Goal: Transaction & Acquisition: Book appointment/travel/reservation

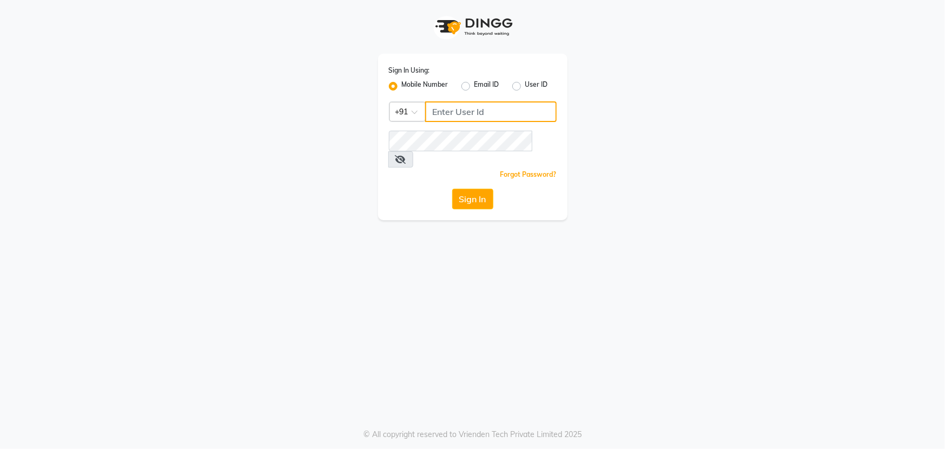
type input "9825499210"
click at [462, 189] on button "Sign In" at bounding box center [472, 199] width 41 height 21
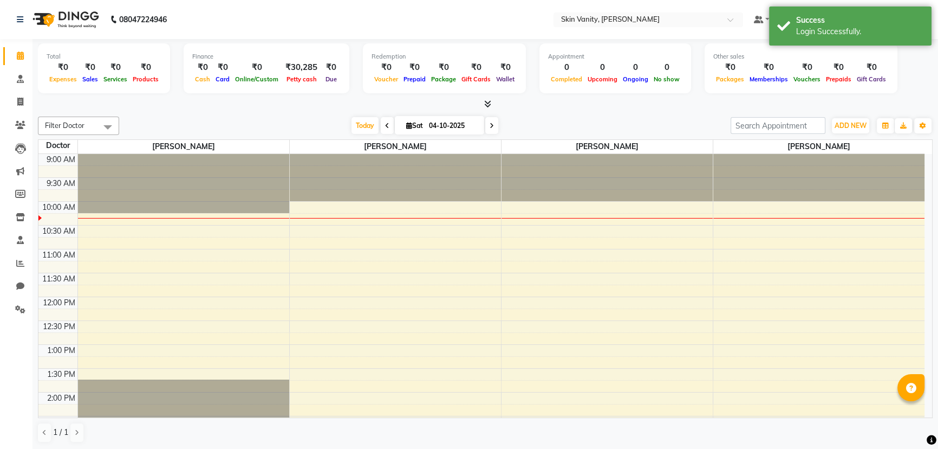
click at [381, 128] on span at bounding box center [387, 125] width 13 height 17
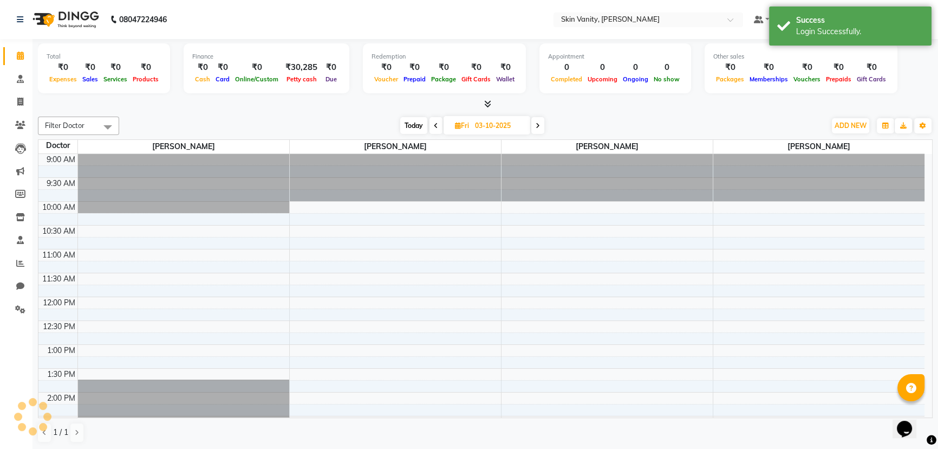
scroll to position [48, 0]
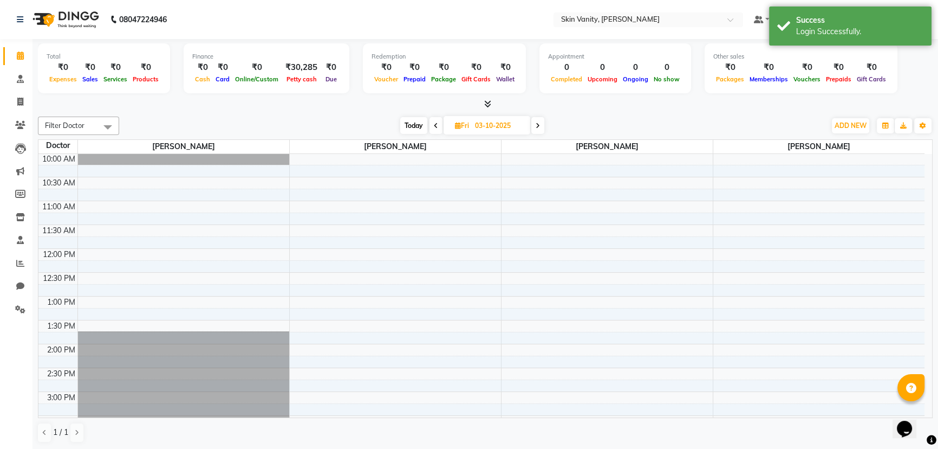
click at [536, 127] on icon at bounding box center [538, 125] width 4 height 7
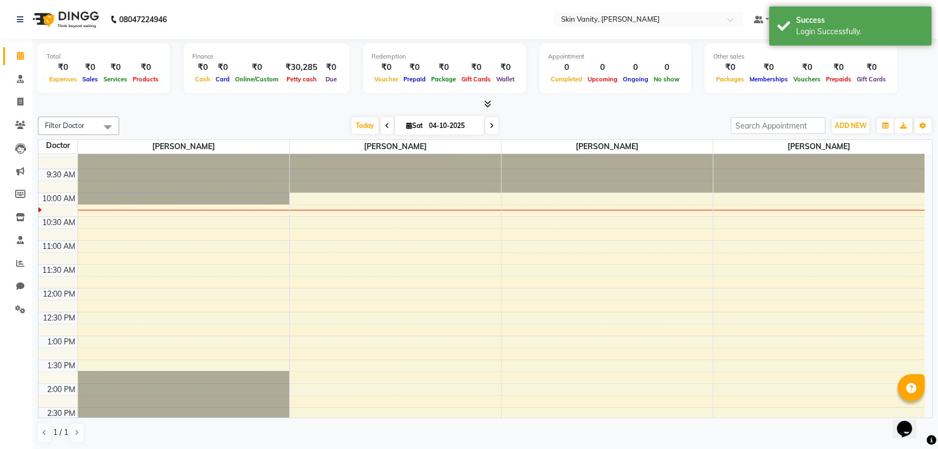
scroll to position [0, 0]
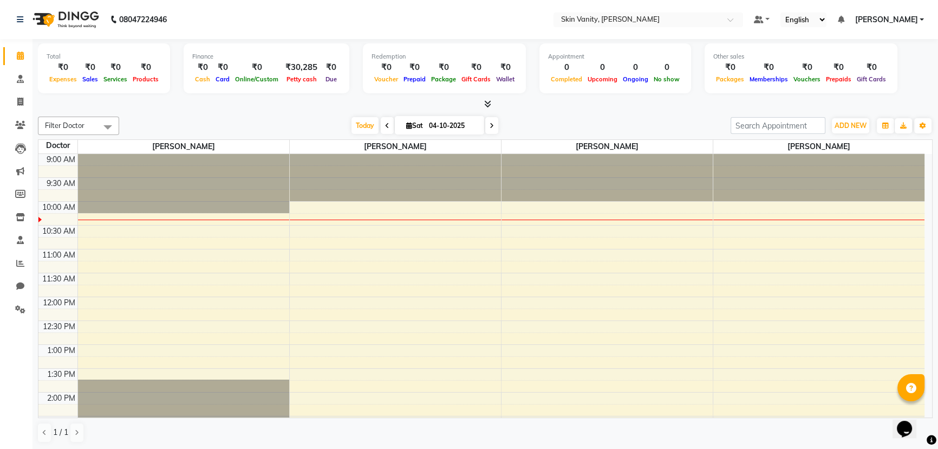
click at [388, 126] on span at bounding box center [387, 125] width 13 height 17
type input "03-10-2025"
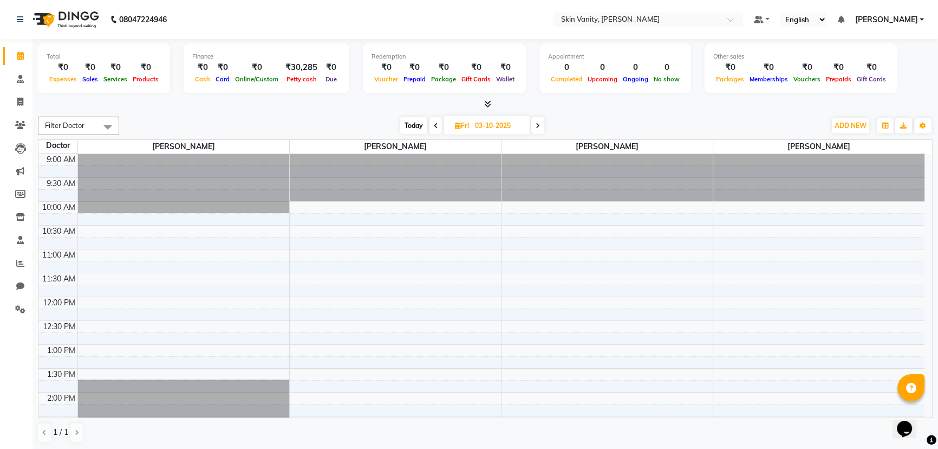
click at [306, 254] on div "9:00 AM 9:30 AM 10:00 AM 10:30 AM 11:00 AM 11:30 AM 12:00 PM 12:30 PM 1:00 PM 1…" at bounding box center [481, 416] width 886 height 524
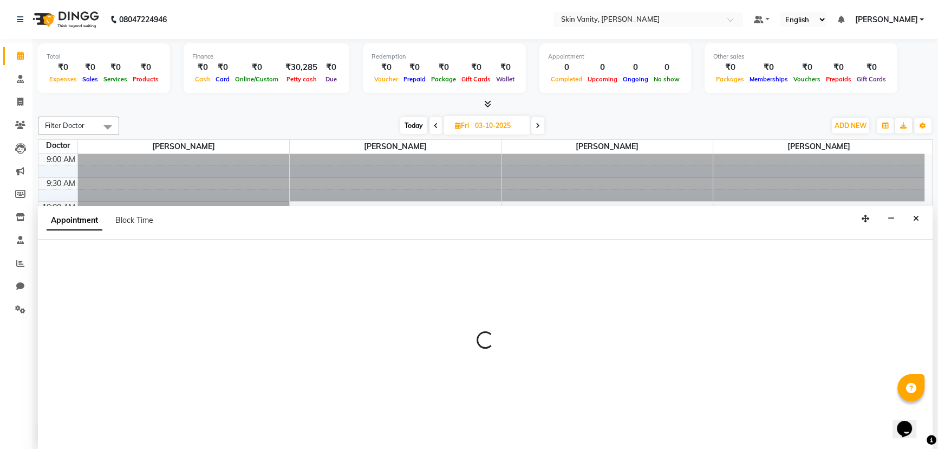
select select "70522"
select select "tentative"
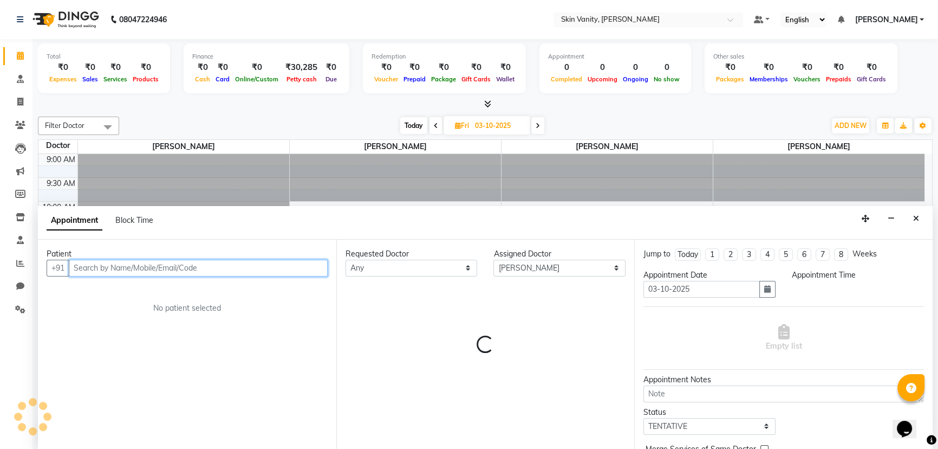
select select "660"
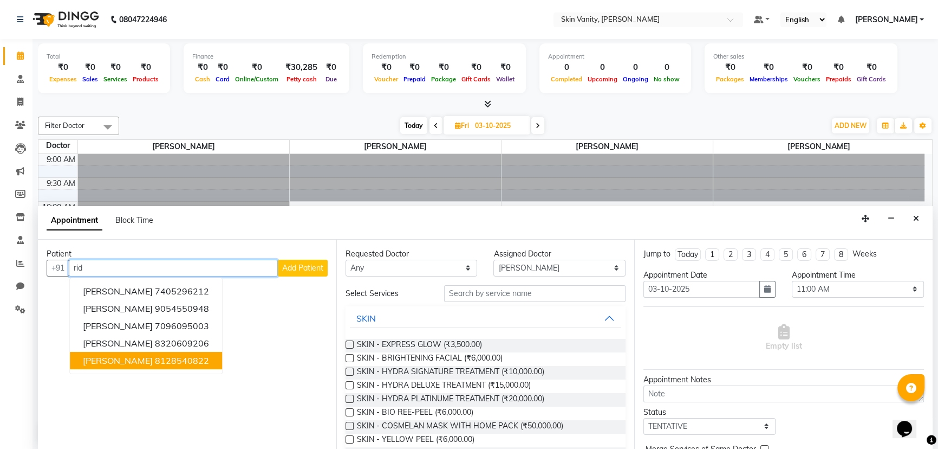
click at [111, 366] on button "[PERSON_NAME] 8128540822" at bounding box center [146, 360] width 152 height 17
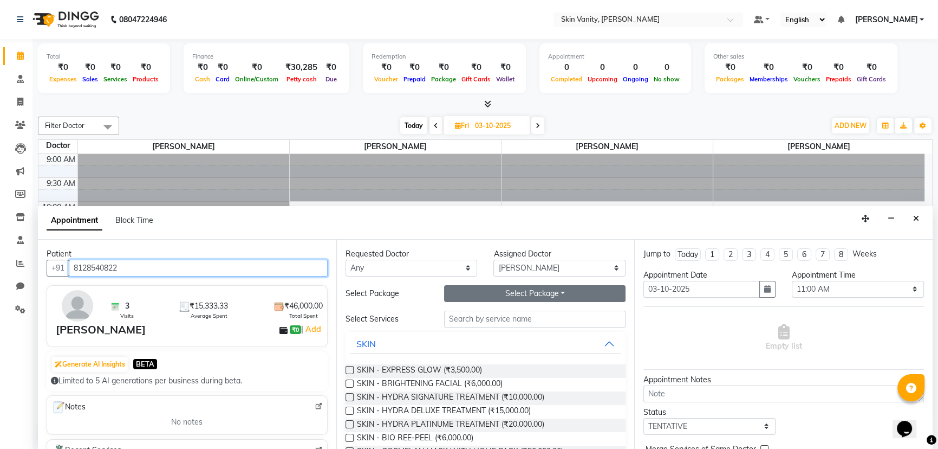
type input "8128540822"
click at [569, 295] on button "Select Package Toggle Dropdown" at bounding box center [535, 293] width 182 height 17
click at [528, 320] on li "customized_package" at bounding box center [496, 316] width 102 height 16
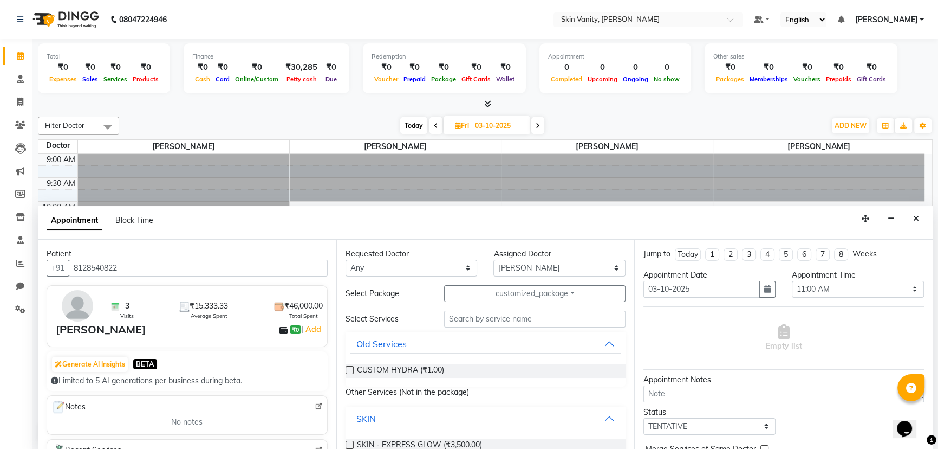
click at [351, 371] on label at bounding box center [350, 370] width 8 height 8
click at [351, 371] on input "checkbox" at bounding box center [349, 370] width 7 height 7
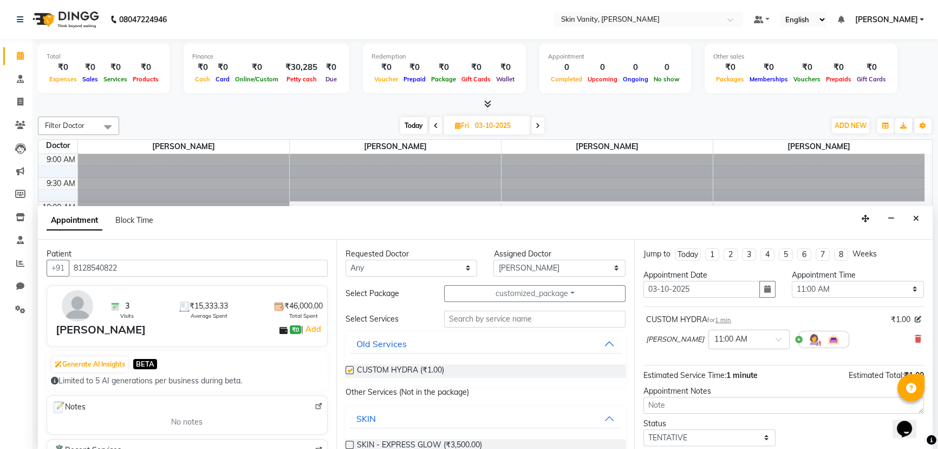
checkbox input "false"
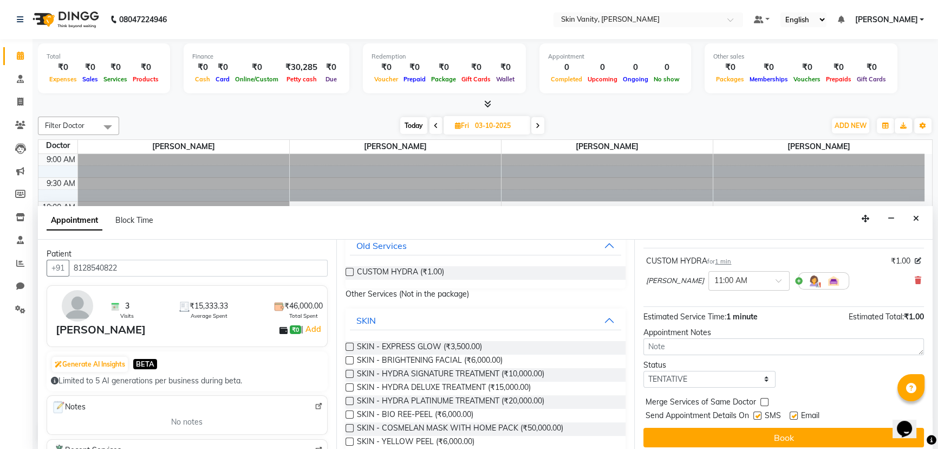
scroll to position [64, 0]
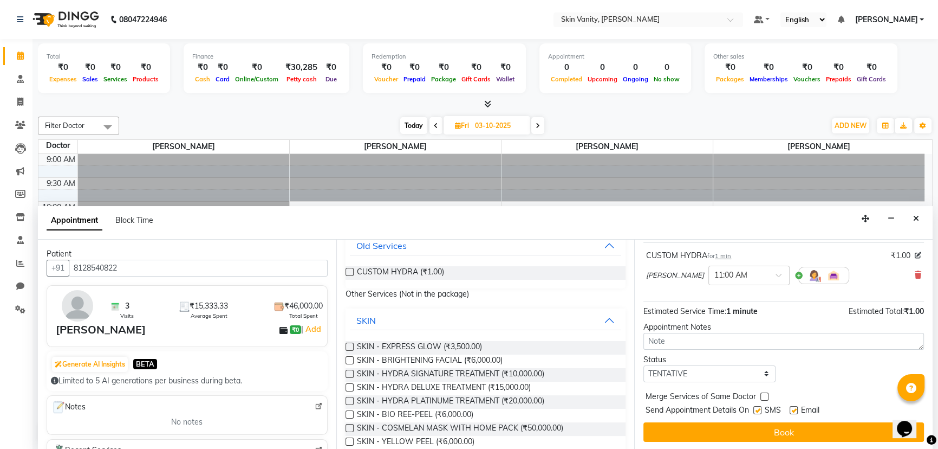
click at [758, 407] on label at bounding box center [758, 410] width 8 height 8
click at [758, 407] on input "checkbox" at bounding box center [757, 410] width 7 height 7
checkbox input "false"
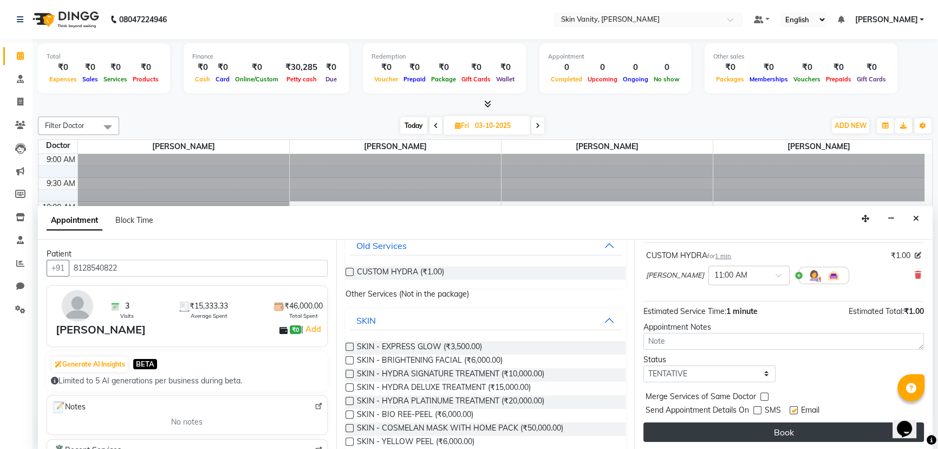
click at [728, 435] on button "Book" at bounding box center [784, 432] width 281 height 20
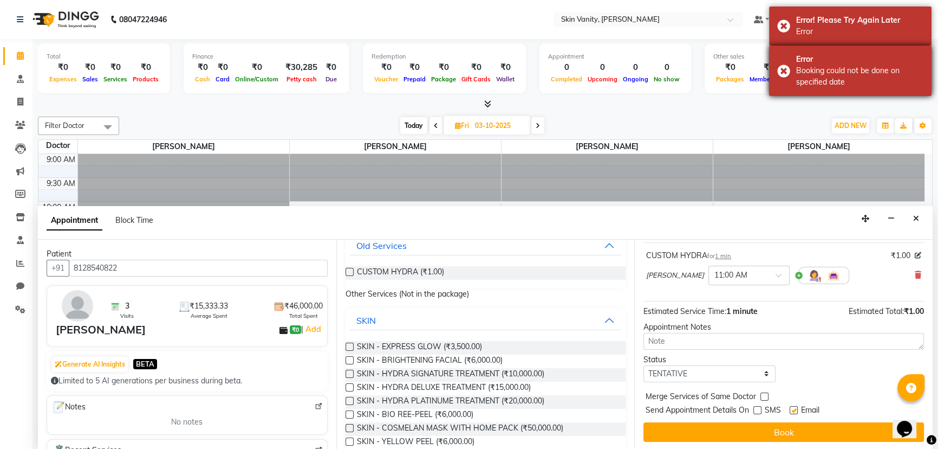
click at [786, 71] on div "Error Booking could not be done on specified date" at bounding box center [850, 71] width 163 height 50
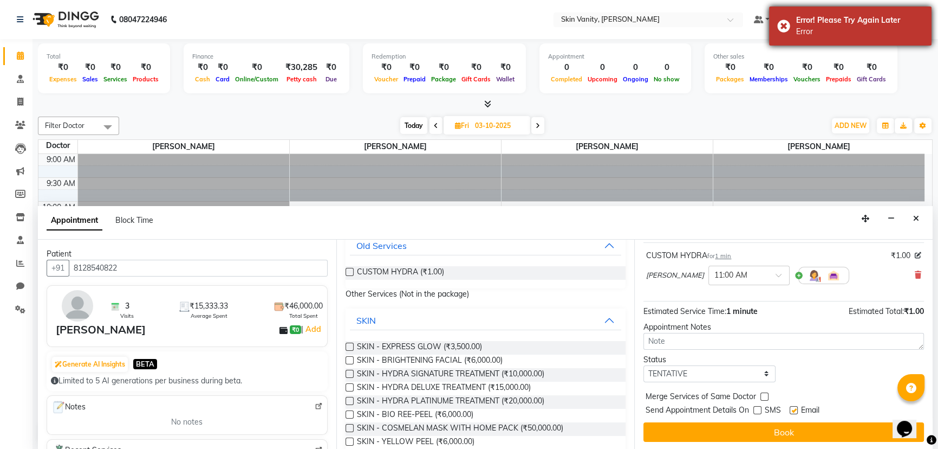
click at [785, 28] on div "Error! Please Try Again Later Error" at bounding box center [850, 26] width 163 height 39
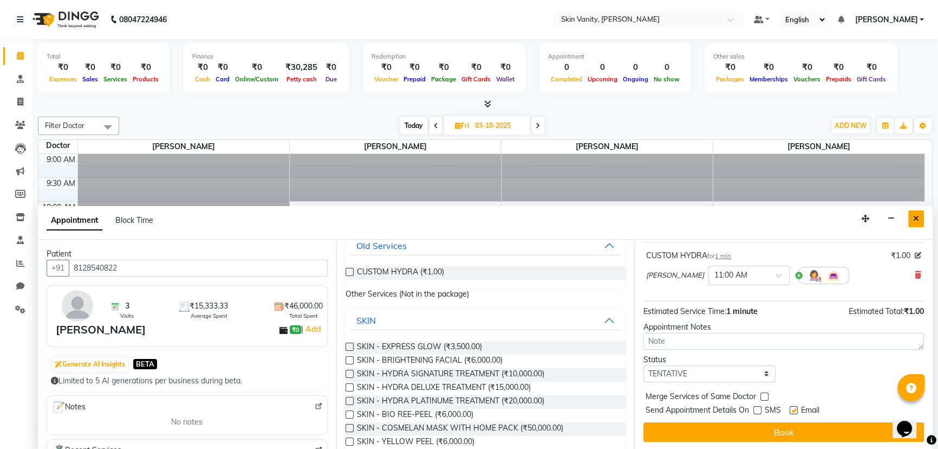
click at [912, 213] on button "Close" at bounding box center [917, 218] width 16 height 17
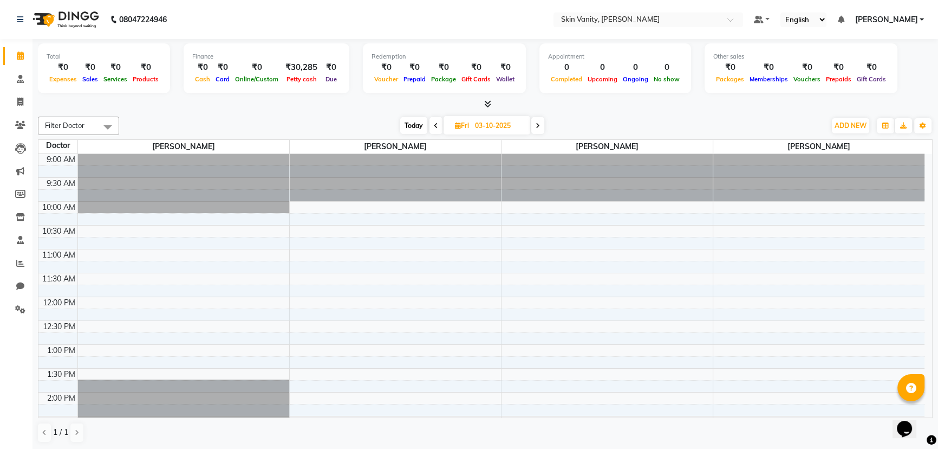
click at [538, 125] on icon at bounding box center [538, 125] width 4 height 7
type input "04-10-2025"
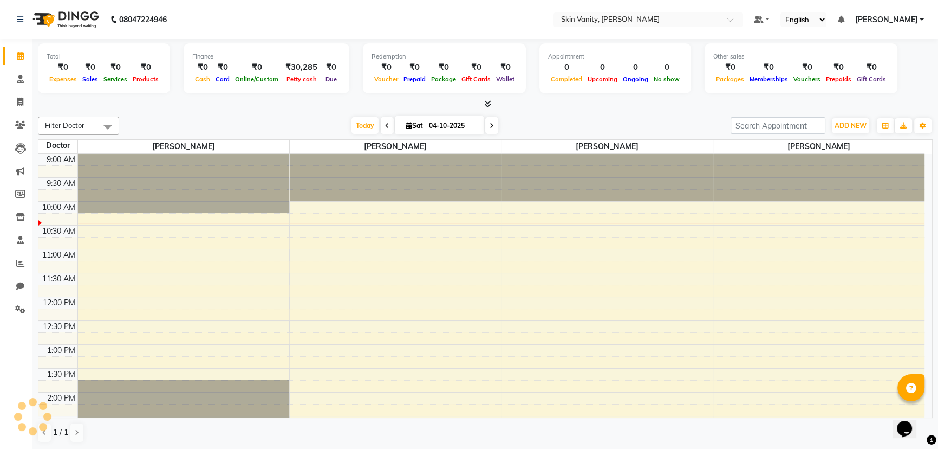
scroll to position [48, 0]
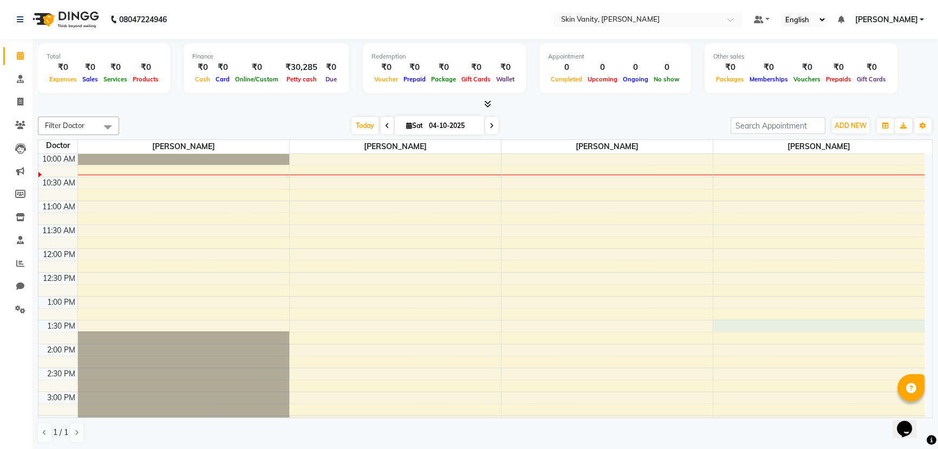
click at [728, 326] on div "9:00 AM 9:30 AM 10:00 AM 10:30 AM 11:00 AM 11:30 AM 12:00 PM 12:30 PM 1:00 PM 1…" at bounding box center [481, 368] width 886 height 524
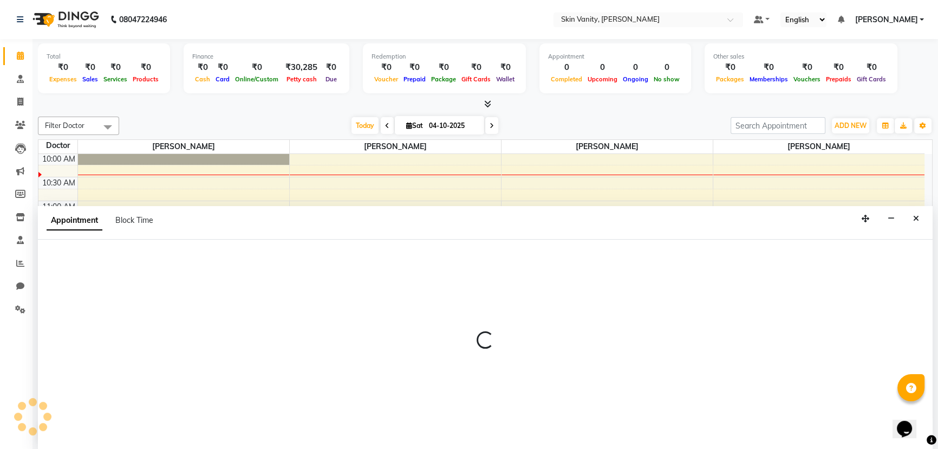
select select "70524"
select select "810"
select select "tentative"
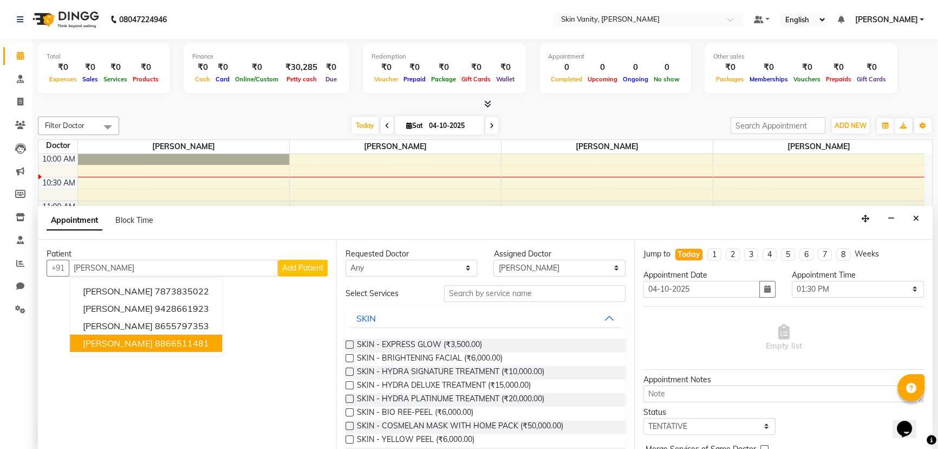
click at [155, 345] on ngb-highlight "8866511481" at bounding box center [182, 343] width 54 height 11
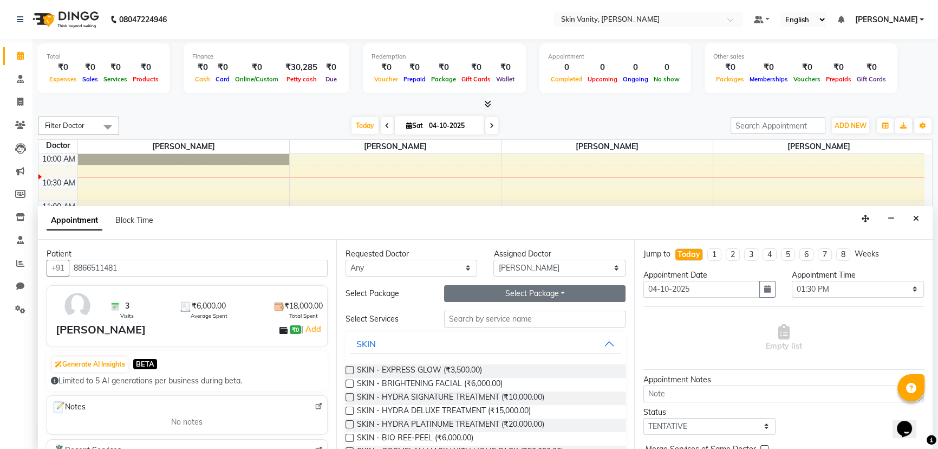
type input "8866511481"
click at [500, 293] on button "Select Package Toggle Dropdown" at bounding box center [535, 293] width 182 height 17
click at [502, 314] on li "5 STG FACE LHR" at bounding box center [488, 316] width 86 height 16
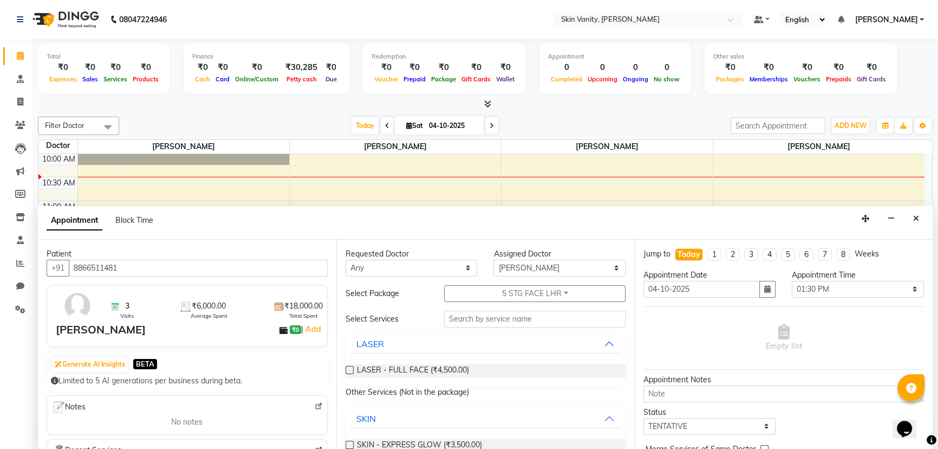
click at [349, 369] on label at bounding box center [350, 370] width 8 height 8
click at [349, 369] on input "checkbox" at bounding box center [349, 370] width 7 height 7
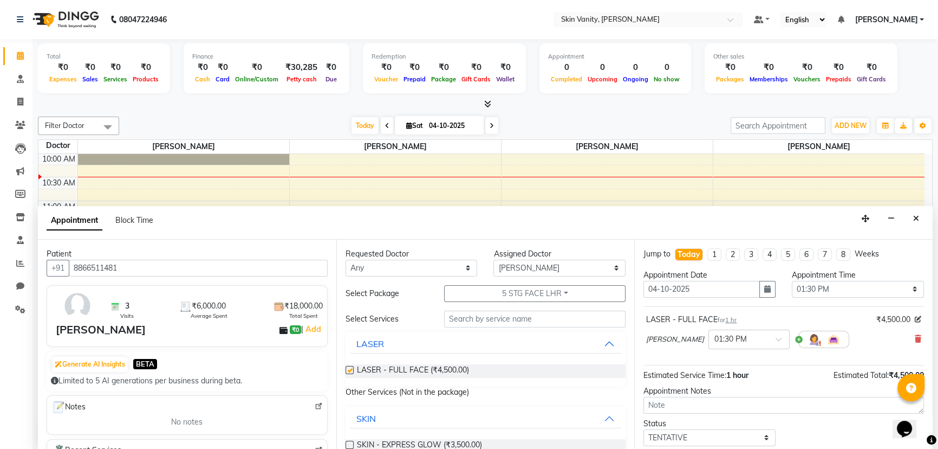
checkbox input "false"
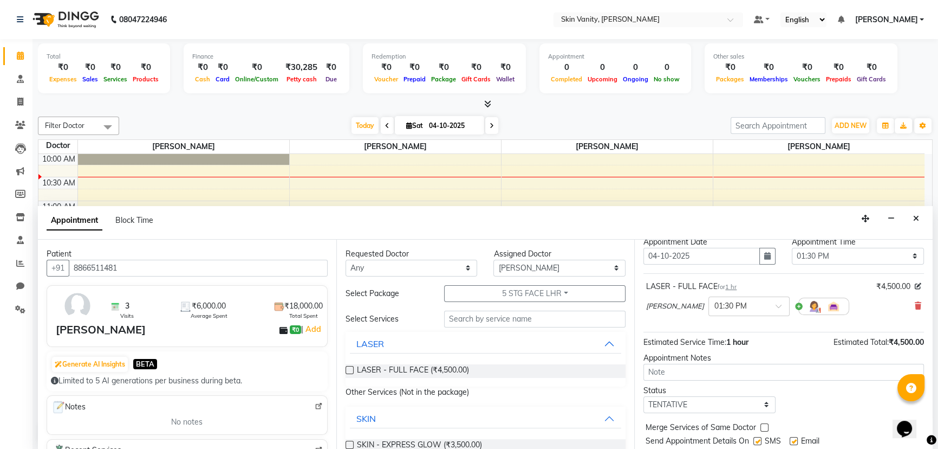
scroll to position [64, 0]
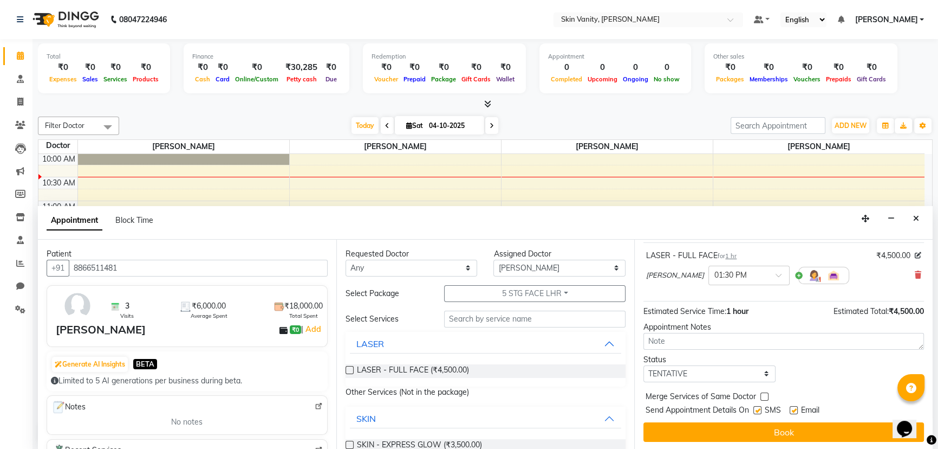
click at [757, 411] on label at bounding box center [758, 410] width 8 height 8
click at [757, 411] on input "checkbox" at bounding box center [757, 410] width 7 height 7
checkbox input "false"
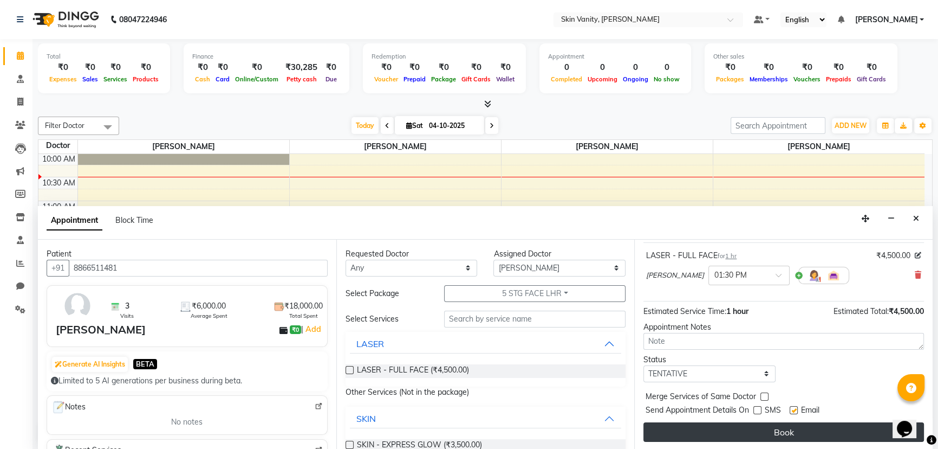
click at [757, 433] on button "Book" at bounding box center [784, 432] width 281 height 20
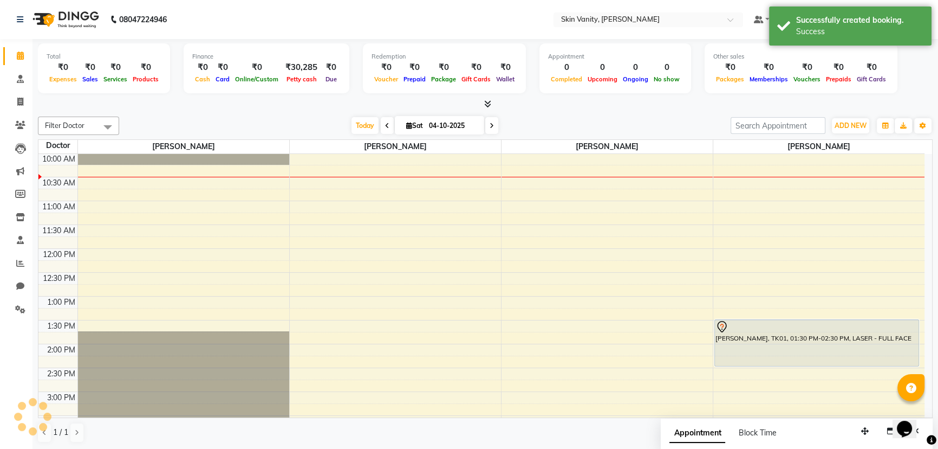
scroll to position [0, 0]
